Goal: Task Accomplishment & Management: Complete application form

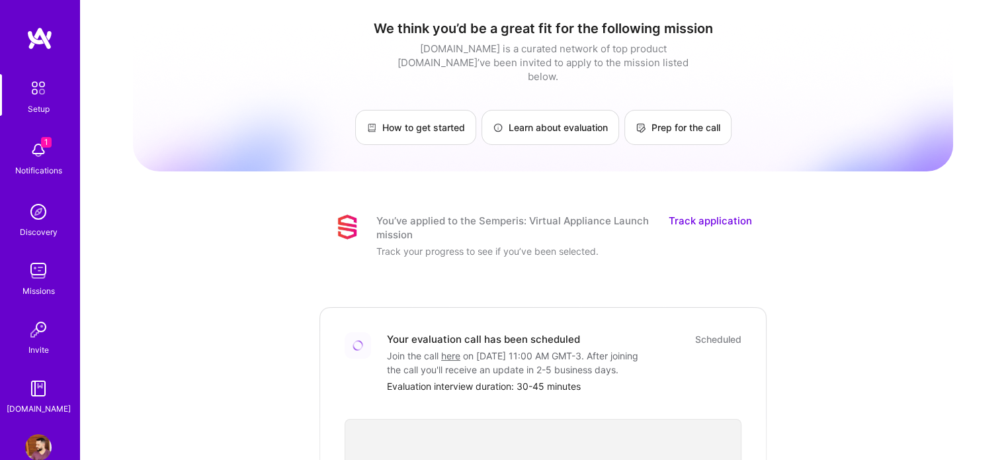
click at [34, 264] on img at bounding box center [38, 270] width 26 height 26
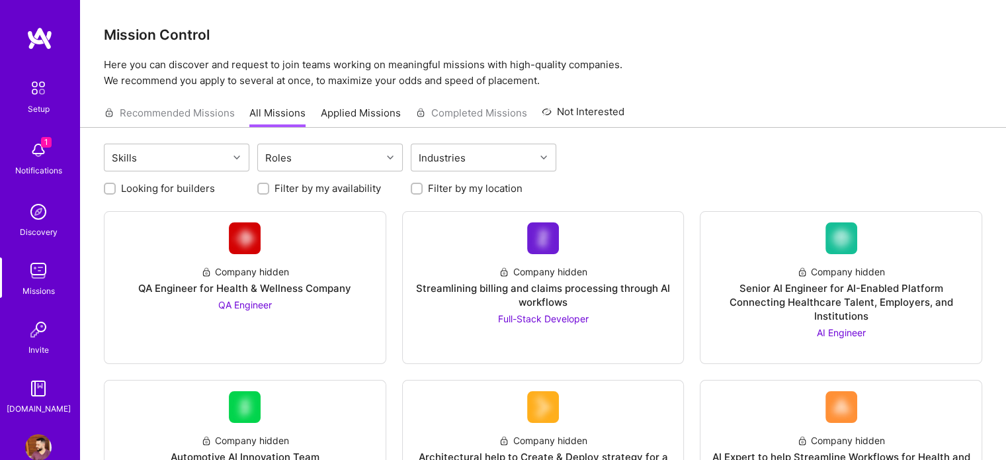
click at [30, 152] on img at bounding box center [38, 150] width 26 height 26
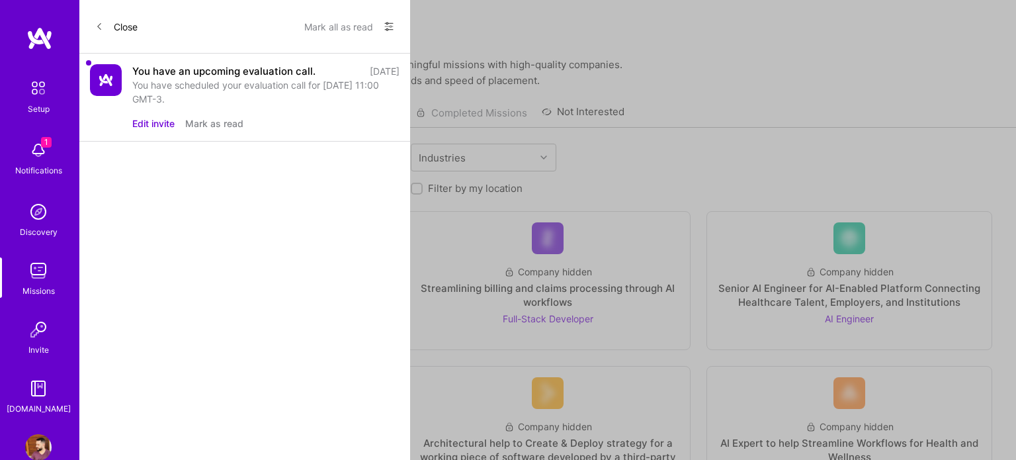
click at [103, 29] on icon at bounding box center [99, 26] width 8 height 8
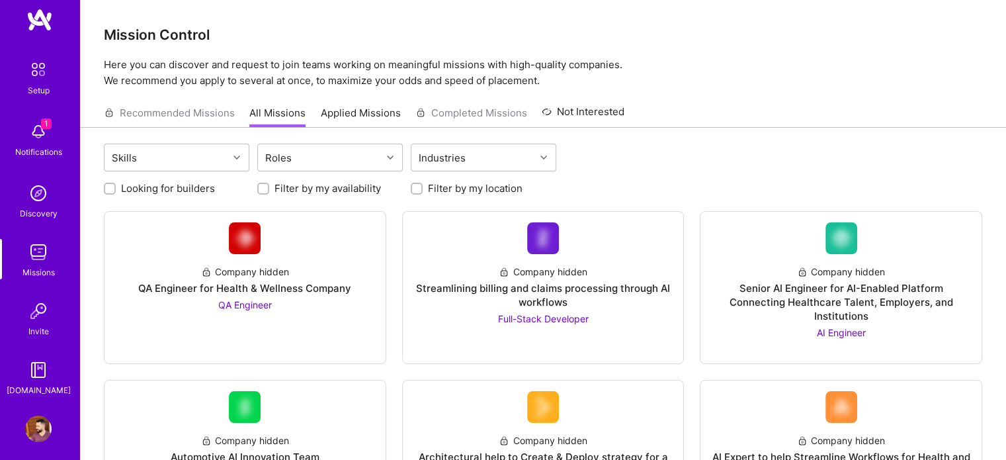
scroll to position [26, 0]
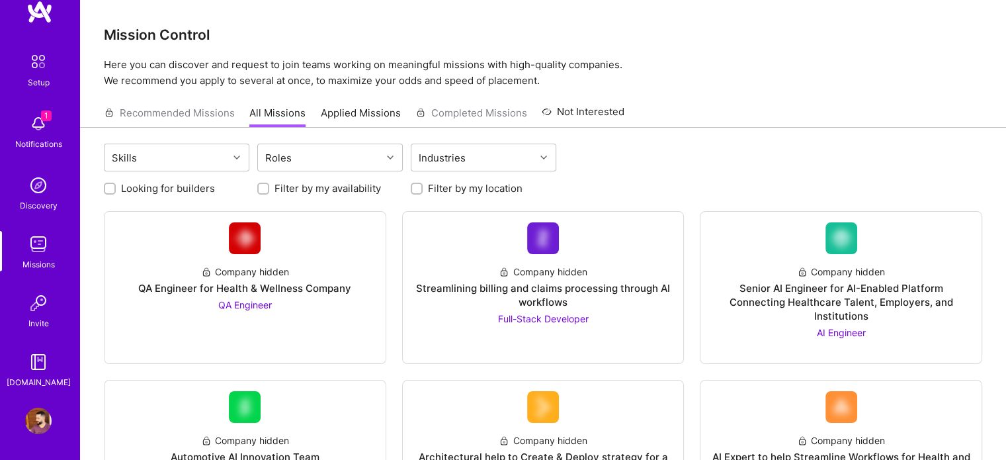
click at [40, 324] on div "Invite" at bounding box center [38, 323] width 21 height 14
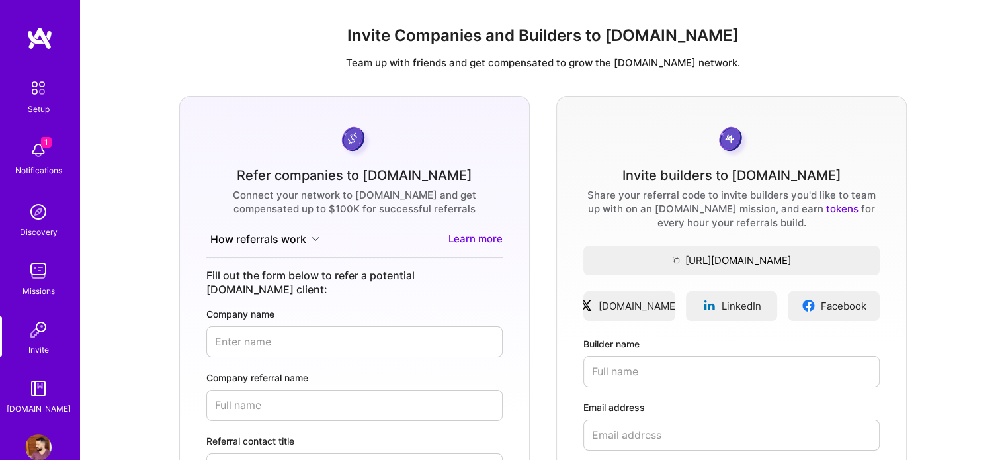
click at [34, 269] on img at bounding box center [38, 270] width 26 height 26
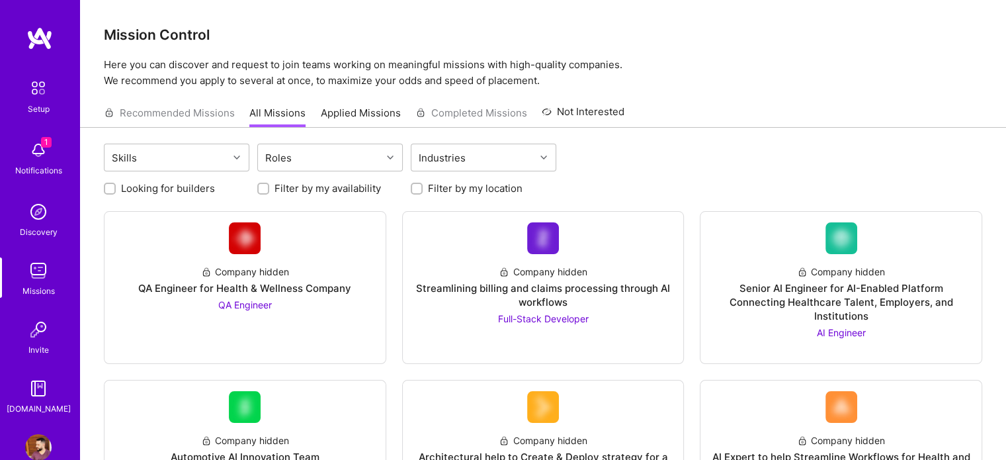
click at [373, 115] on link "Applied Missions" at bounding box center [361, 117] width 80 height 22
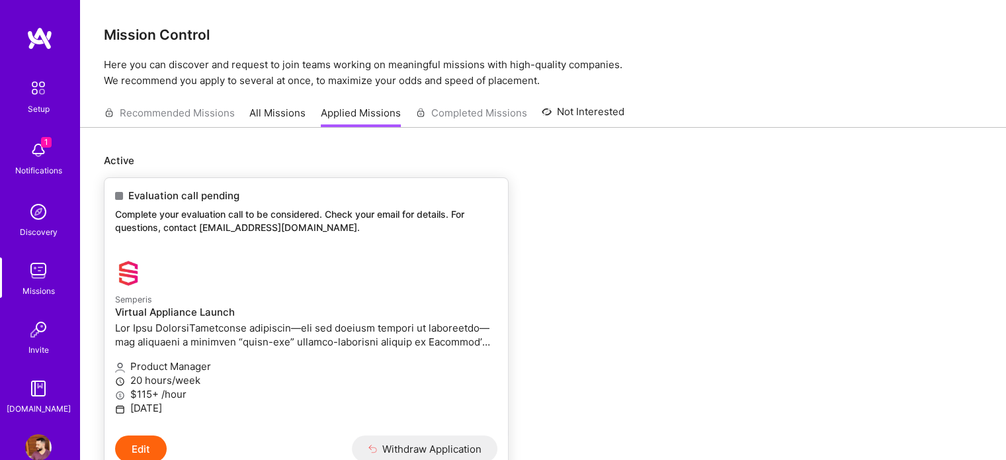
scroll to position [78, 0]
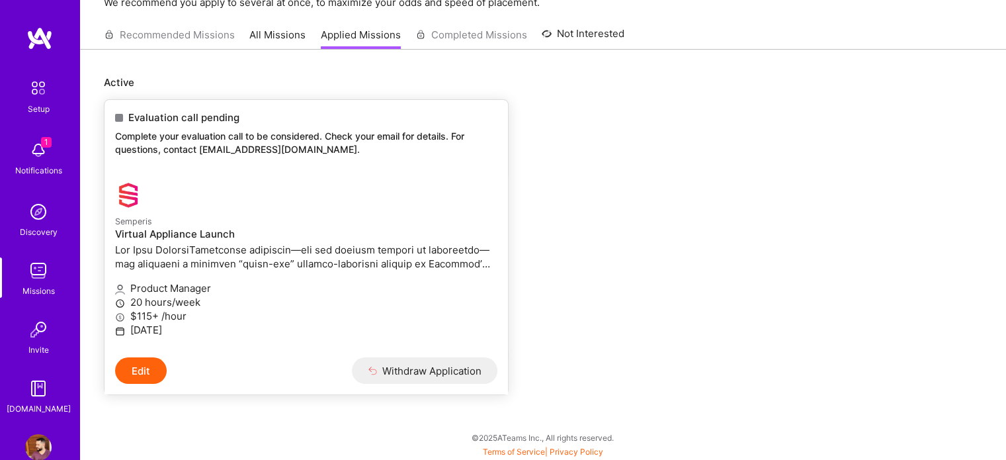
click at [204, 145] on p "Complete your evaluation call to be considered. Check your email for details. F…" at bounding box center [306, 143] width 382 height 26
click at [201, 186] on div at bounding box center [242, 195] width 255 height 26
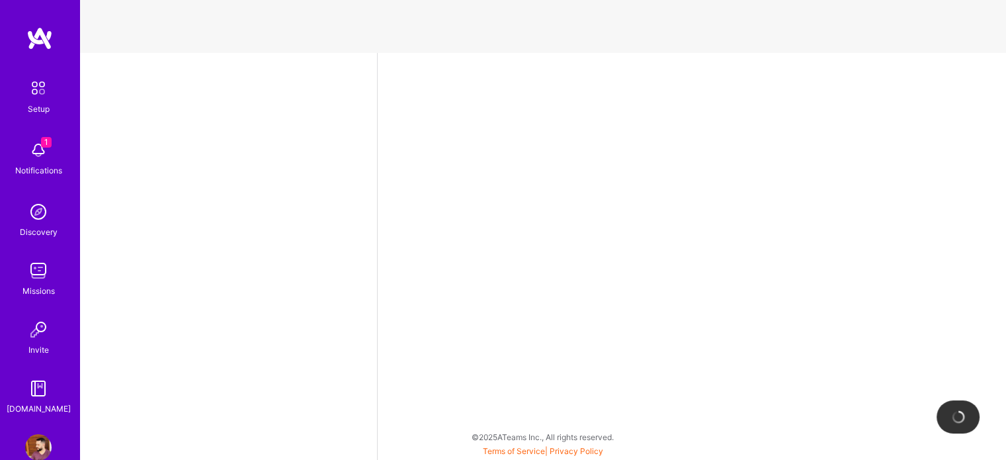
select select "BR"
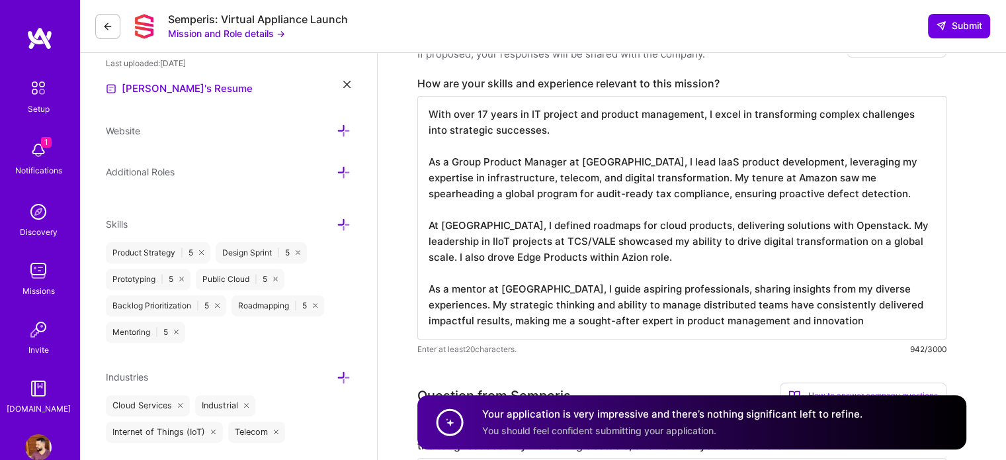
scroll to position [397, 0]
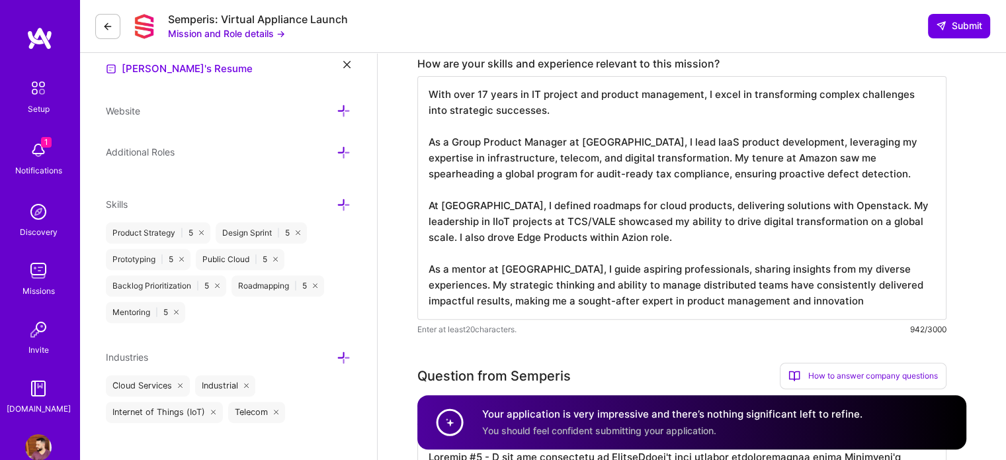
drag, startPoint x: 431, startPoint y: 91, endPoint x: 498, endPoint y: 109, distance: 68.5
click at [498, 109] on textarea "With over 17 years in IT project and product management, I excel in transformin…" at bounding box center [681, 197] width 529 height 243
click at [523, 144] on textarea "With over 17 years in IT project and product management, I excel in transformin…" at bounding box center [681, 197] width 529 height 243
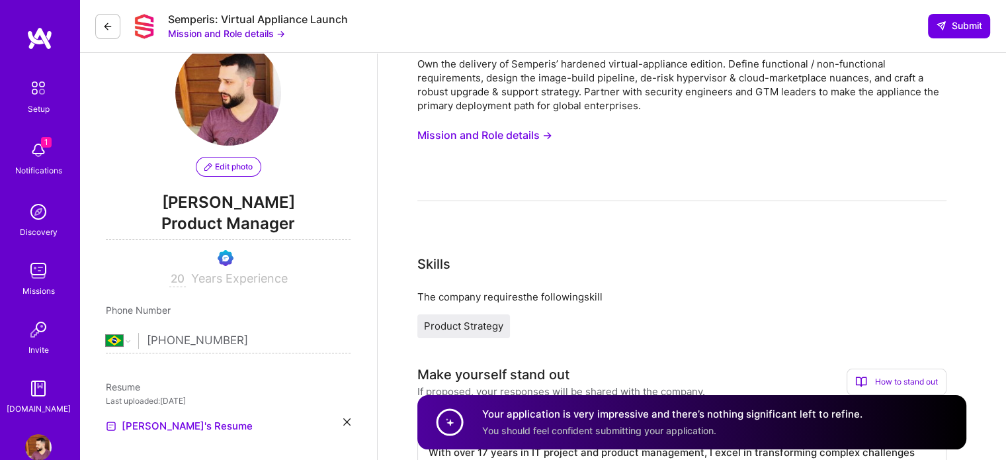
scroll to position [0, 0]
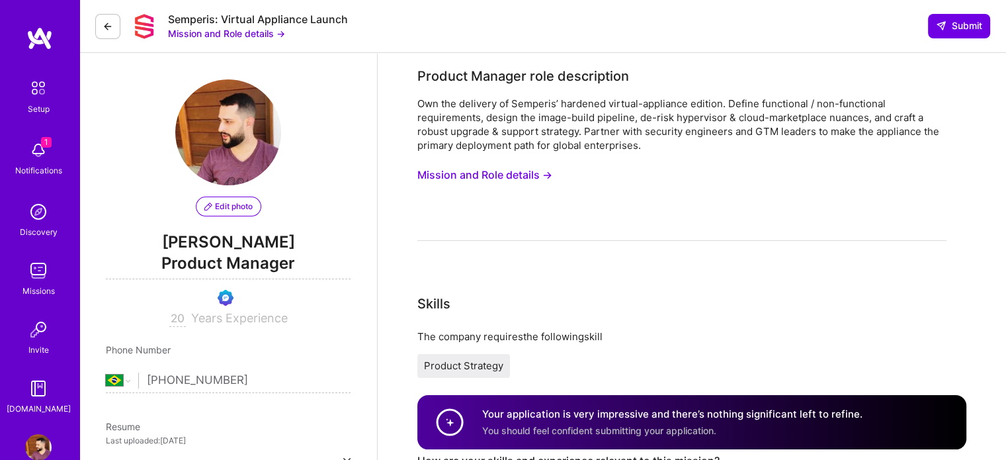
click at [523, 174] on button "Mission and Role details →" at bounding box center [484, 175] width 135 height 24
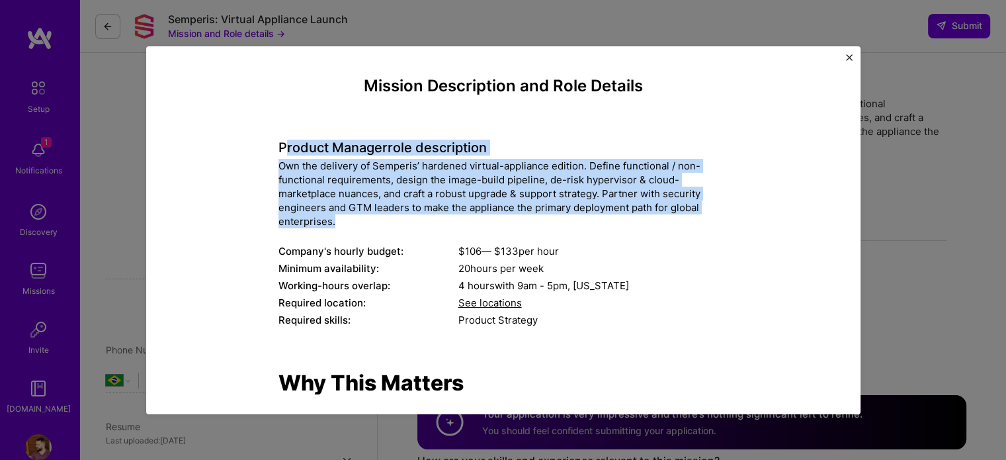
drag, startPoint x: 281, startPoint y: 145, endPoint x: 525, endPoint y: 222, distance: 255.9
click at [525, 222] on div "Product Manager role description Own the delivery of [PERSON_NAME]’ hardened vi…" at bounding box center [504, 226] width 450 height 208
click at [547, 207] on div "Own the delivery of Semperis’ hardened virtual-appliance edition. Define functi…" at bounding box center [504, 193] width 450 height 69
drag, startPoint x: 273, startPoint y: 145, endPoint x: 336, endPoint y: 218, distance: 97.1
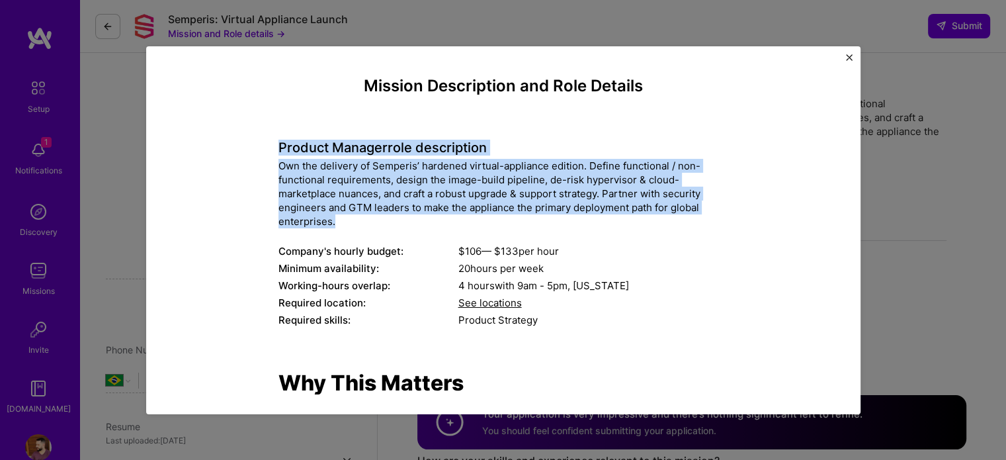
copy div "Product Manager role description Own the delivery of [PERSON_NAME]’ hardened vi…"
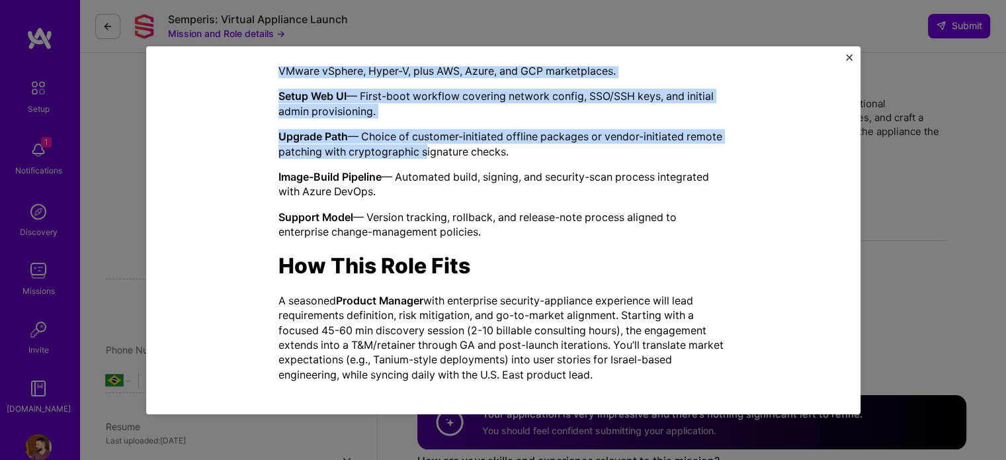
scroll to position [498, 0]
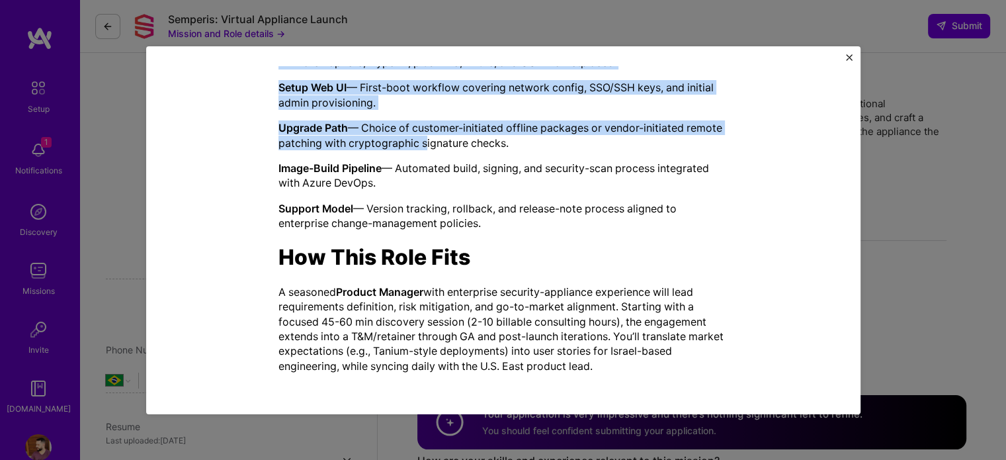
drag, startPoint x: 283, startPoint y: 114, endPoint x: 618, endPoint y: 363, distance: 417.6
click at [618, 363] on div "Why This Matters Enterprise customers—and one marquee account in particular—are…" at bounding box center [504, 122] width 450 height 501
copy div "Lor Ipsu Dolorsi Ametconsec adipiscin—eli sed doeiusm tempori ut laboreetdo—mag…"
click at [483, 227] on p "Support Model — Version tracking, rollback, and release-note process aligned to…" at bounding box center [504, 216] width 450 height 30
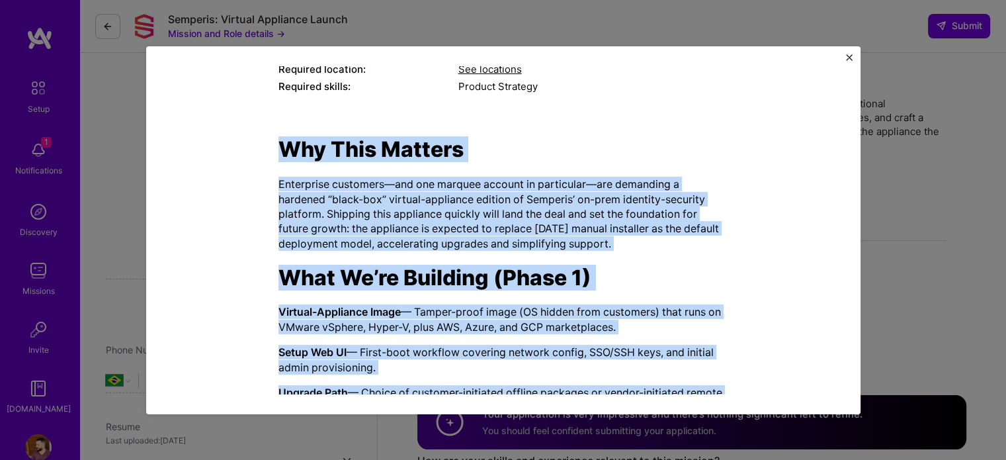
click at [483, 226] on p "Enterprise customers—and one marquee account in particular—are demanding a hard…" at bounding box center [504, 214] width 450 height 74
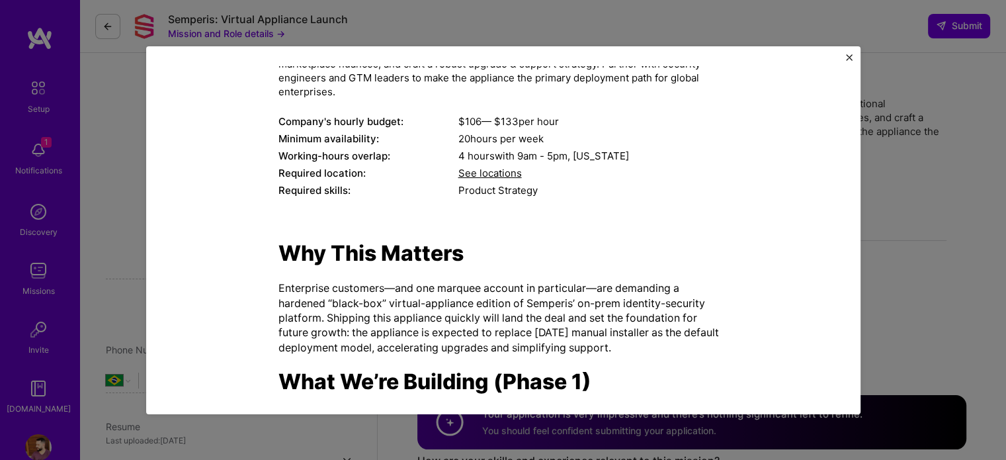
scroll to position [198, 0]
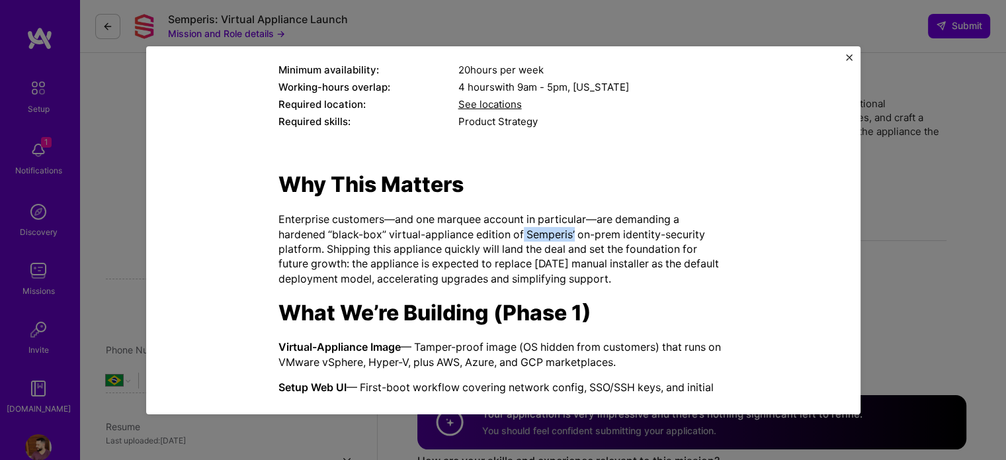
drag, startPoint x: 519, startPoint y: 232, endPoint x: 570, endPoint y: 230, distance: 50.3
click at [570, 230] on p "Enterprise customers—and one marquee account in particular—are demanding a hard…" at bounding box center [504, 249] width 450 height 74
copy p "Semperis’"
click at [449, 261] on p "Enterprise customers—and one marquee account in particular—are demanding a hard…" at bounding box center [504, 249] width 450 height 74
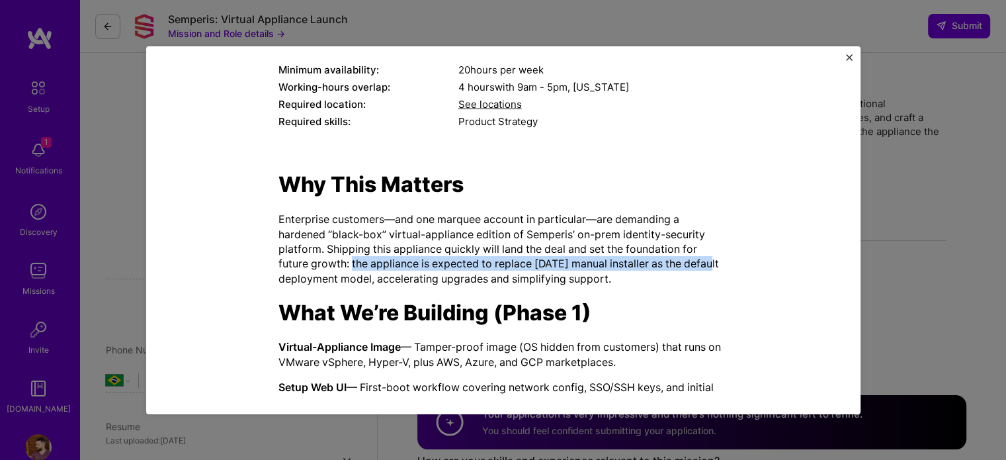
drag, startPoint x: 347, startPoint y: 266, endPoint x: 709, endPoint y: 267, distance: 362.6
click at [709, 267] on p "Enterprise customers—and one marquee account in particular—are demanding a hard…" at bounding box center [504, 249] width 450 height 74
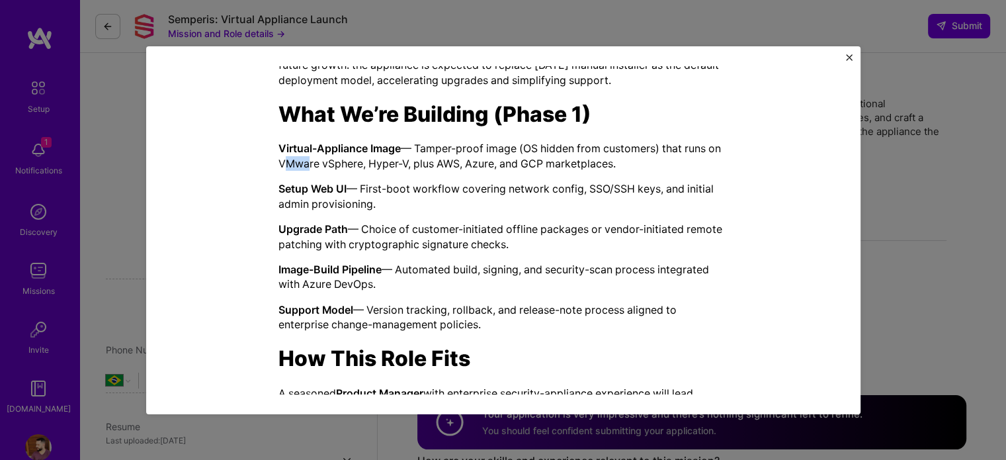
drag, startPoint x: 288, startPoint y: 161, endPoint x: 312, endPoint y: 161, distance: 23.8
click at [312, 161] on p "Virtual-Appliance Image — Tamper-proof image (OS hidden from customers) that ru…" at bounding box center [504, 156] width 450 height 30
drag, startPoint x: 353, startPoint y: 163, endPoint x: 373, endPoint y: 163, distance: 19.8
click at [373, 163] on p "Virtual-Appliance Image — Tamper-proof image (OS hidden from customers) that ru…" at bounding box center [504, 156] width 450 height 30
drag, startPoint x: 384, startPoint y: 161, endPoint x: 394, endPoint y: 161, distance: 9.9
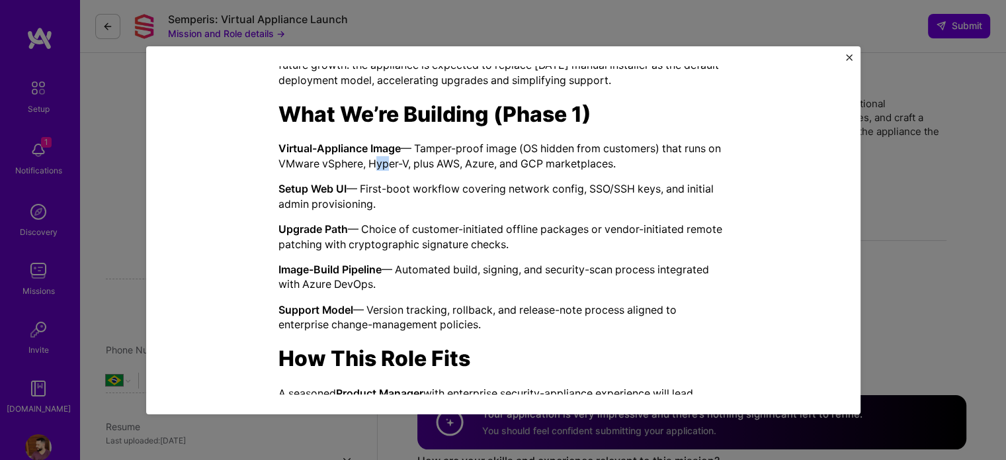
click at [394, 161] on p "Virtual-Appliance Image — Tamper-proof image (OS hidden from customers) that ru…" at bounding box center [504, 156] width 450 height 30
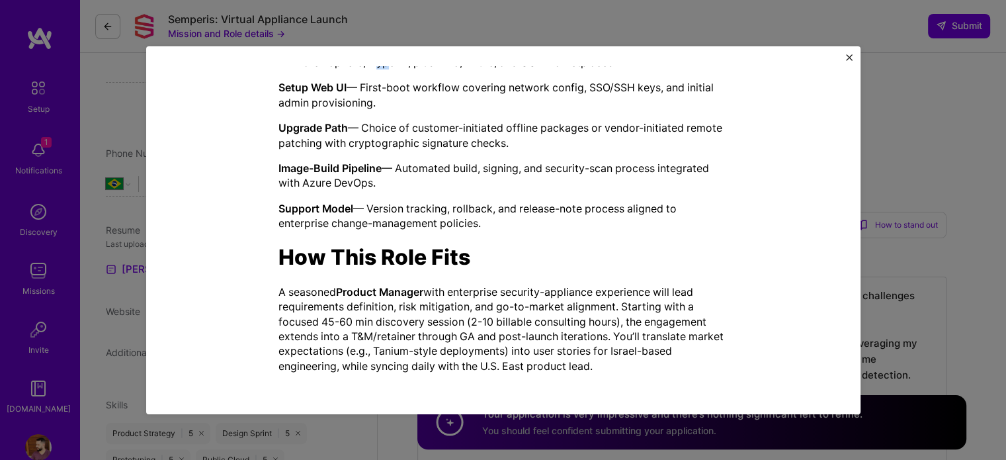
scroll to position [198, 0]
click at [521, 278] on div "Why This Matters Enterprise customers—and one marquee account in particular—are…" at bounding box center [504, 122] width 450 height 501
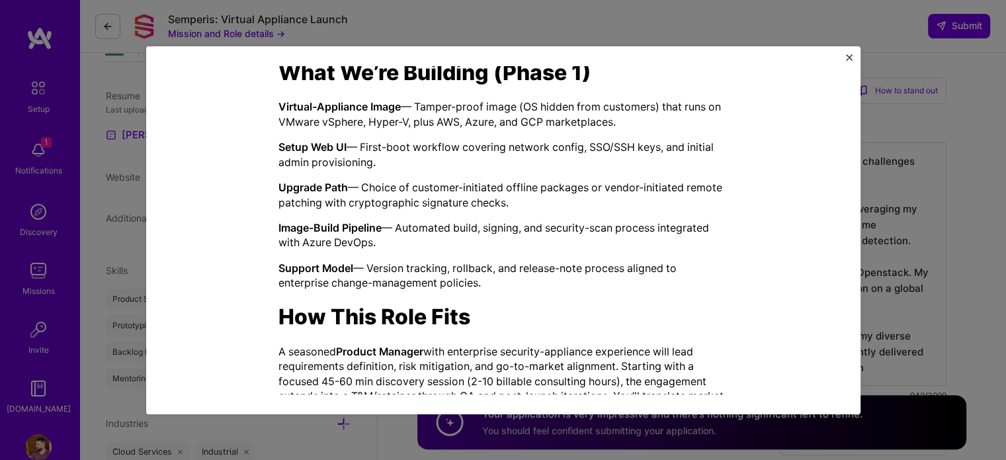
scroll to position [498, 0]
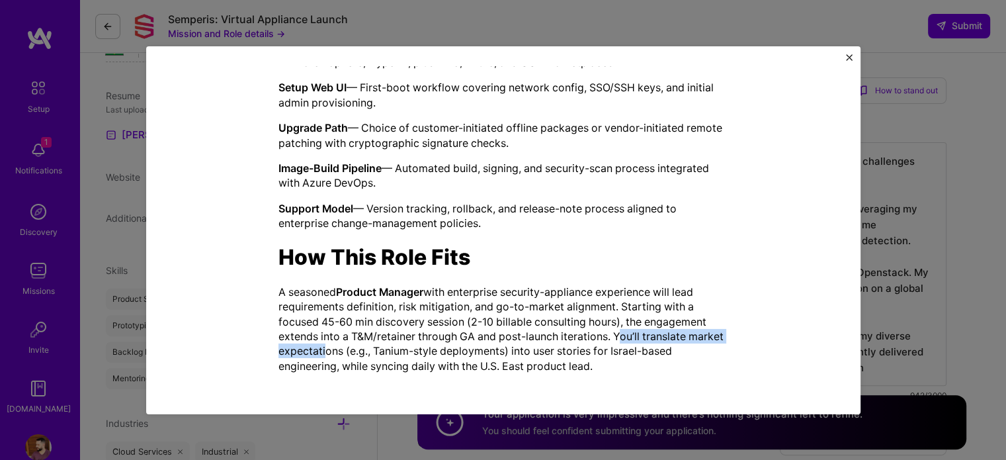
drag, startPoint x: 614, startPoint y: 332, endPoint x: 316, endPoint y: 349, distance: 298.2
click at [316, 349] on p "A seasoned Product Manager with enterprise security-appliance experience will l…" at bounding box center [504, 329] width 450 height 89
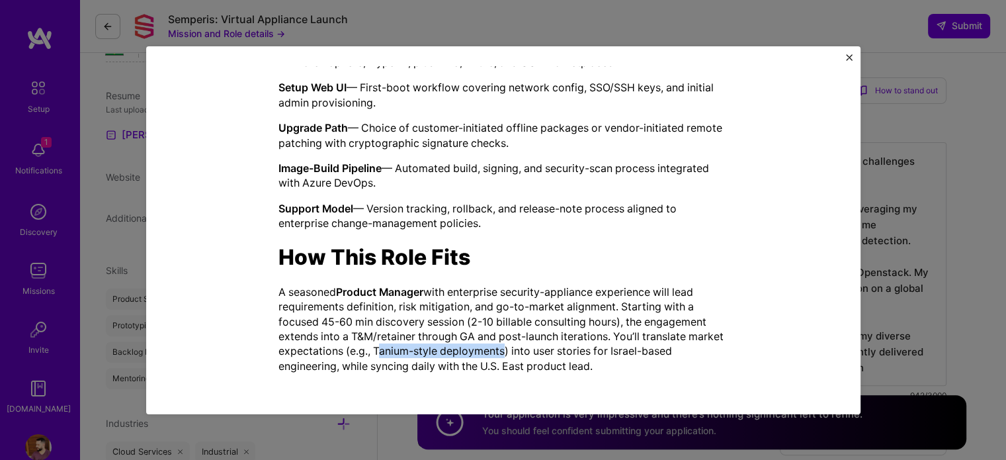
drag, startPoint x: 371, startPoint y: 348, endPoint x: 498, endPoint y: 346, distance: 127.1
click at [498, 346] on p "A seasoned Product Manager with enterprise security-appliance experience will l…" at bounding box center [504, 329] width 450 height 89
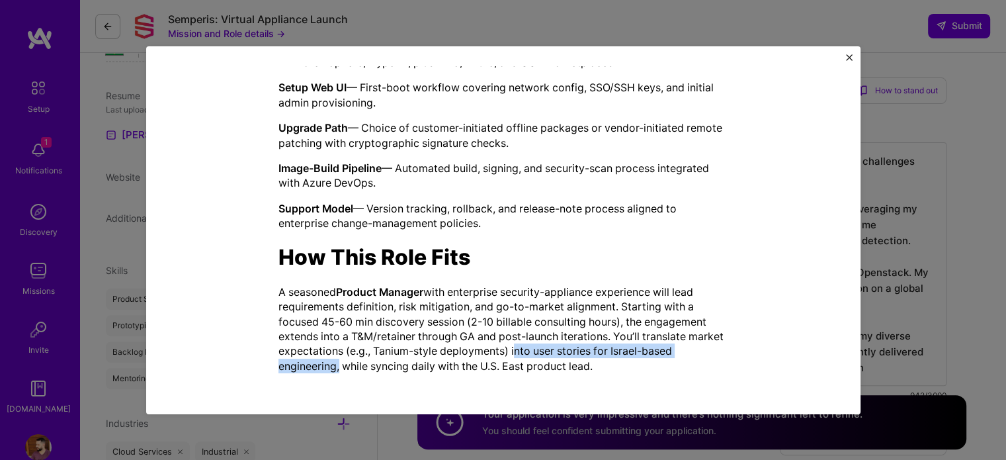
drag, startPoint x: 506, startPoint y: 348, endPoint x: 333, endPoint y: 369, distance: 173.9
click at [333, 369] on p "A seasoned Product Manager with enterprise security-appliance experience will l…" at bounding box center [504, 329] width 450 height 89
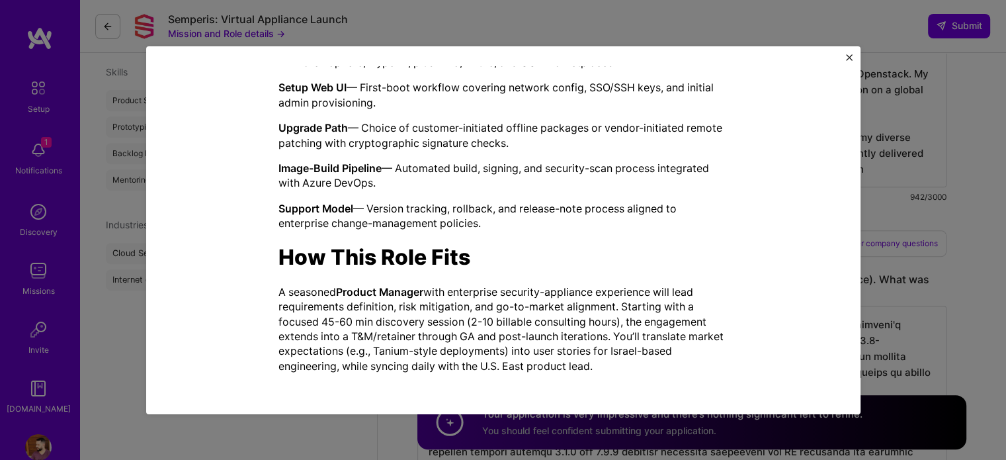
drag, startPoint x: 522, startPoint y: 335, endPoint x: 487, endPoint y: 349, distance: 37.7
click at [523, 335] on p "A seasoned Product Manager with enterprise security-appliance experience will l…" at bounding box center [504, 329] width 450 height 89
drag, startPoint x: 370, startPoint y: 346, endPoint x: 499, endPoint y: 346, distance: 129.0
click at [499, 346] on p "A seasoned Product Manager with enterprise security-appliance experience will l…" at bounding box center [504, 329] width 450 height 89
copy p "Tanium-style deployments"
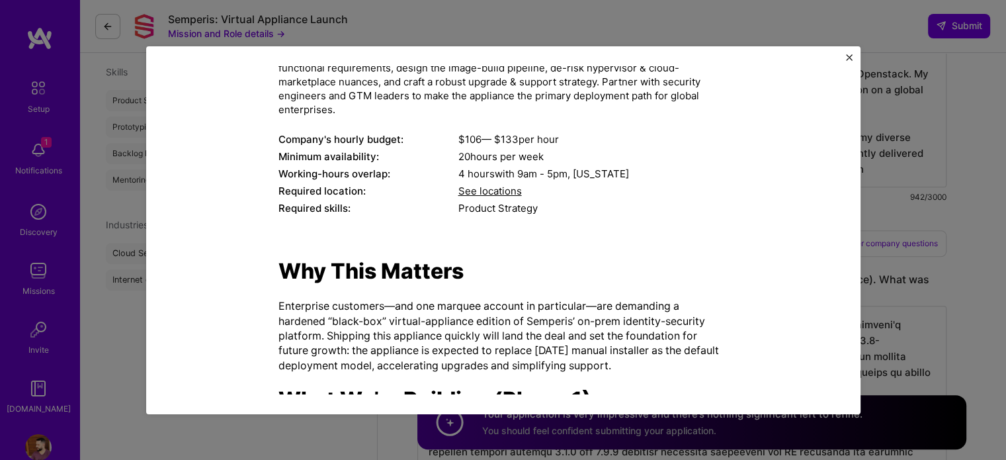
scroll to position [167, 0]
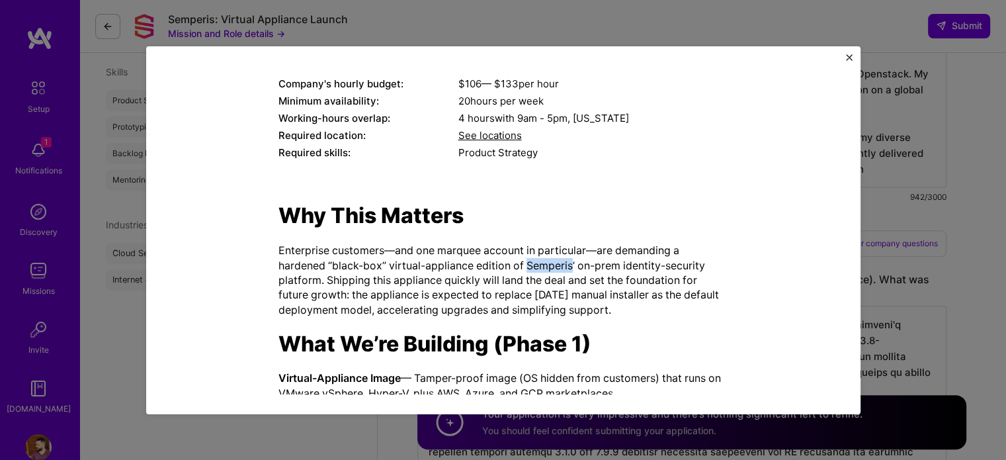
drag, startPoint x: 534, startPoint y: 264, endPoint x: 568, endPoint y: 264, distance: 33.7
click at [568, 264] on p "Enterprise customers—and one marquee account in particular—are demanding a hard…" at bounding box center [504, 280] width 450 height 74
copy p "Semperis"
